Goal: Task Accomplishment & Management: Manage account settings

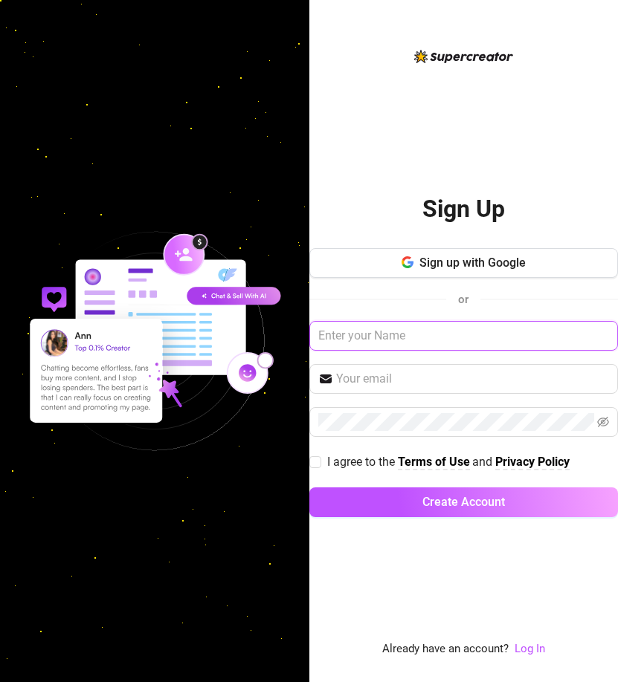
click at [387, 330] on input "text" at bounding box center [463, 336] width 309 height 30
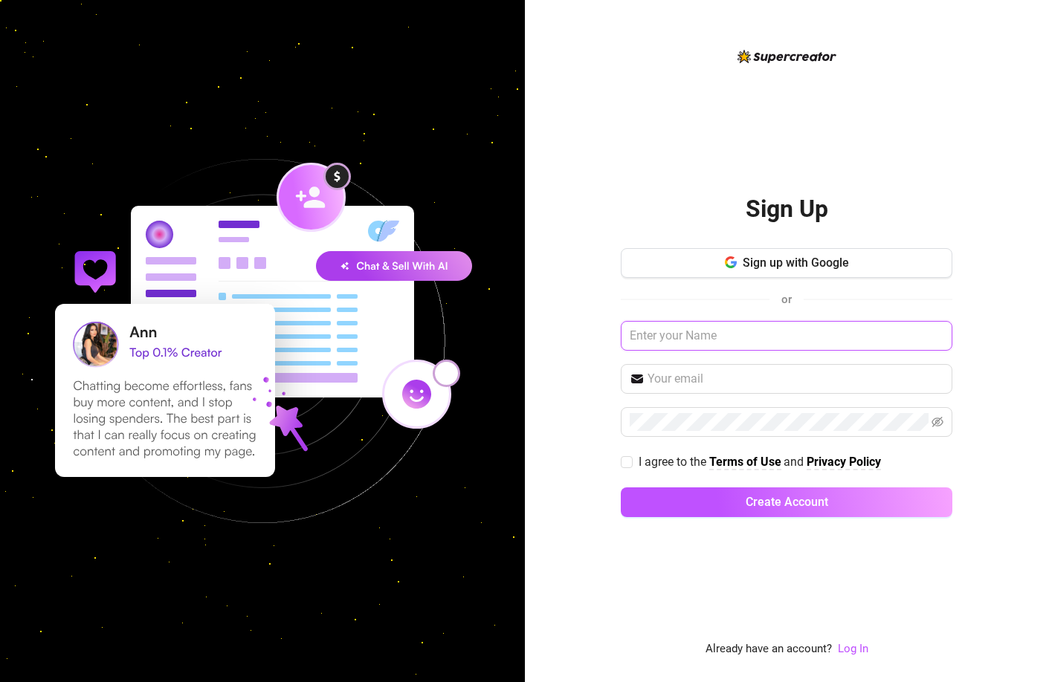
click at [617, 334] on input "text" at bounding box center [787, 336] width 332 height 30
drag, startPoint x: 853, startPoint y: 643, endPoint x: 845, endPoint y: 621, distance: 23.8
click at [617, 643] on link "Log In" at bounding box center [853, 648] width 30 height 13
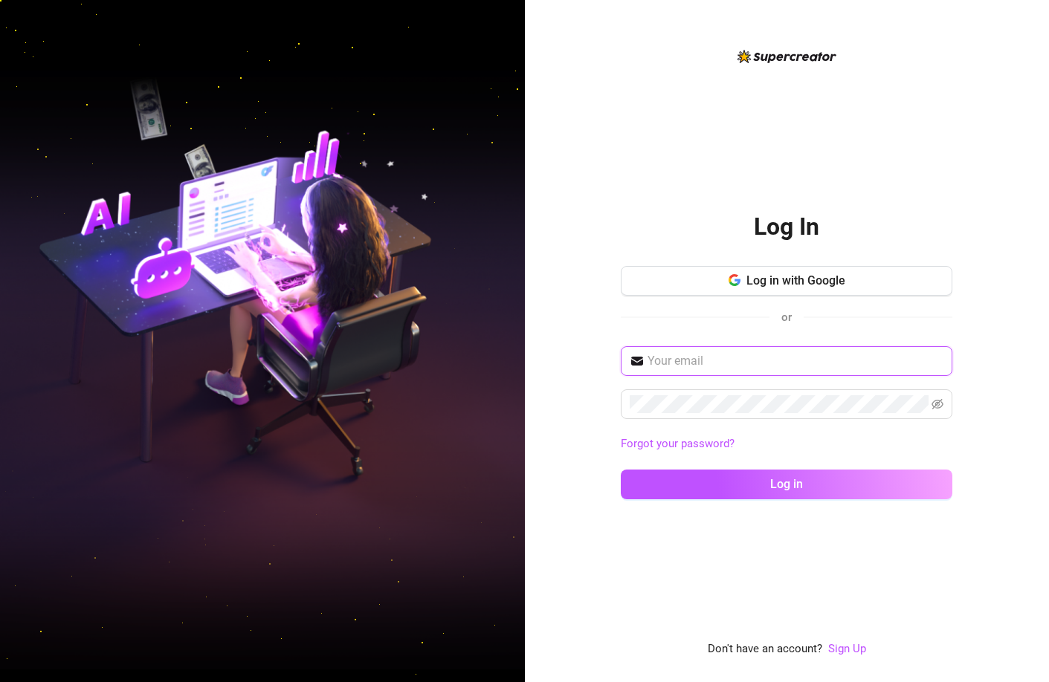
click at [617, 360] on input "text" at bounding box center [796, 361] width 296 height 18
paste input "[PERSON_NAME][EMAIL_ADDRESS][DOMAIN_NAME]"
type input "[PERSON_NAME][EMAIL_ADDRESS][DOMAIN_NAME]"
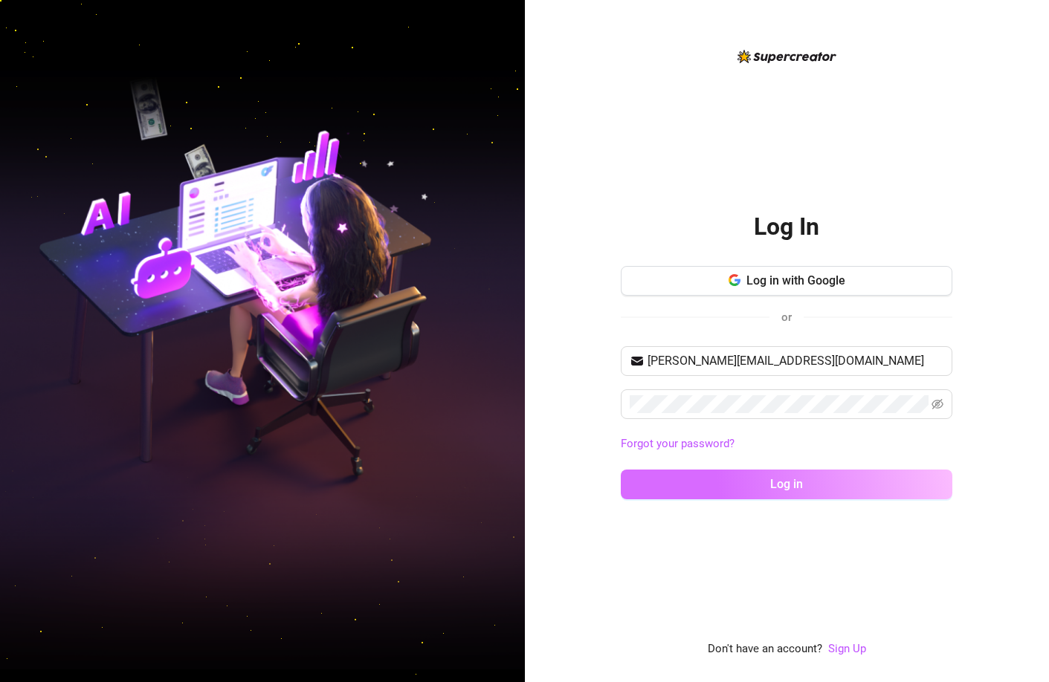
click at [617, 481] on button "Log in" at bounding box center [787, 485] width 332 height 30
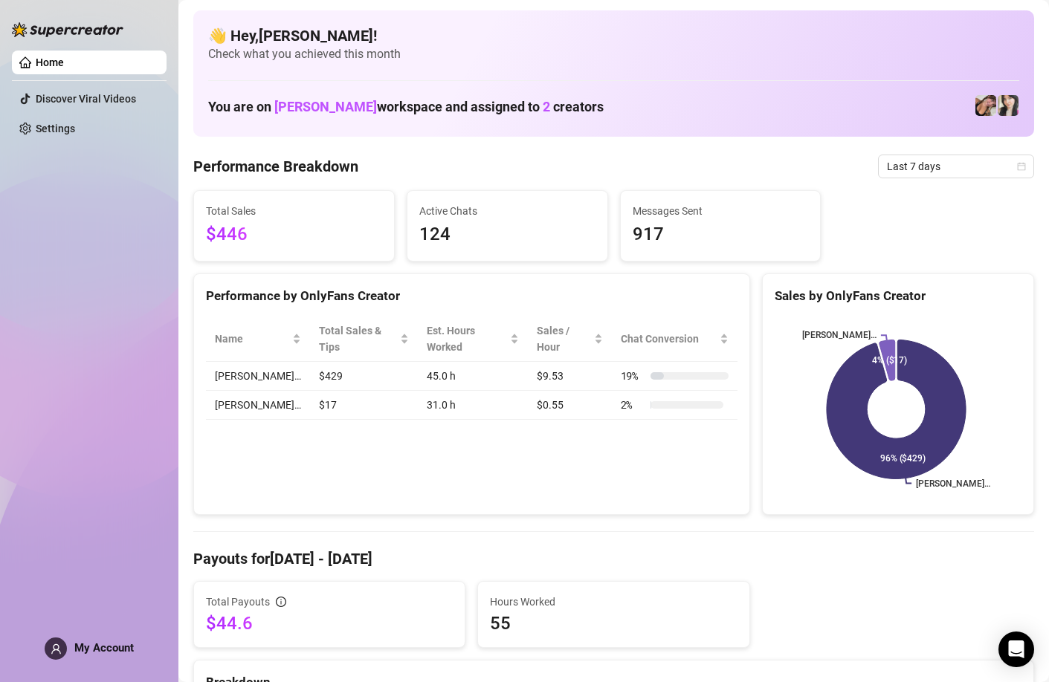
click at [617, 233] on span "917" at bounding box center [721, 235] width 176 height 28
click at [543, 112] on span "2" at bounding box center [546, 107] width 7 height 16
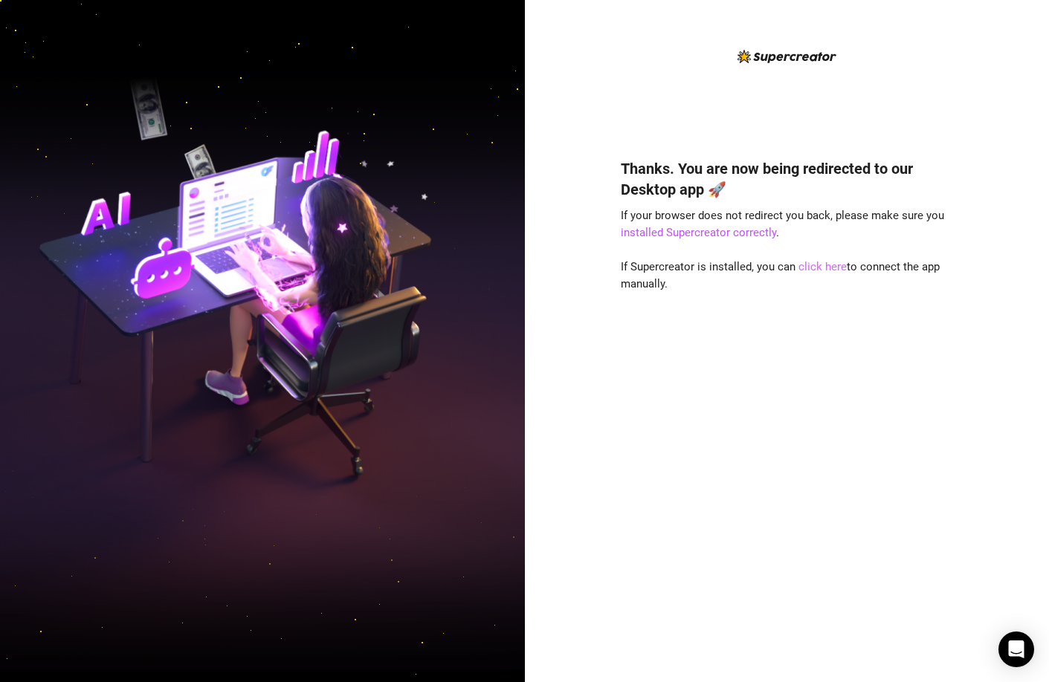
click at [814, 273] on link "click here" at bounding box center [822, 266] width 48 height 13
